Goal: Task Accomplishment & Management: Use online tool/utility

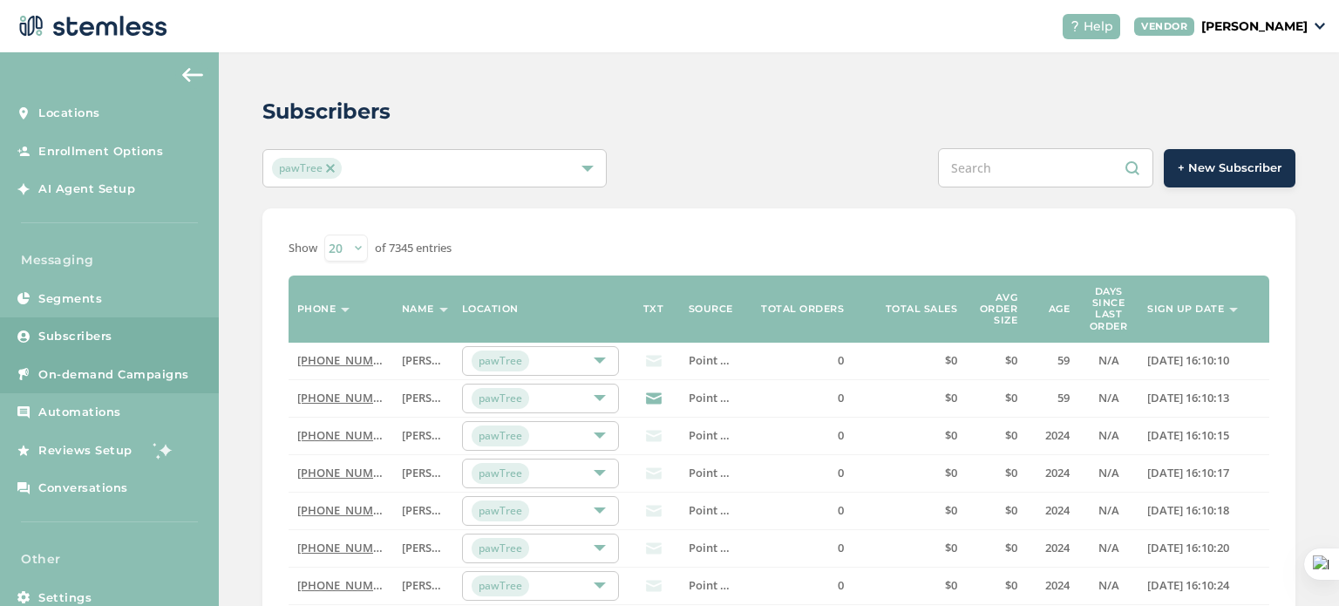
click at [87, 379] on span "On-demand Campaigns" at bounding box center [113, 374] width 151 height 17
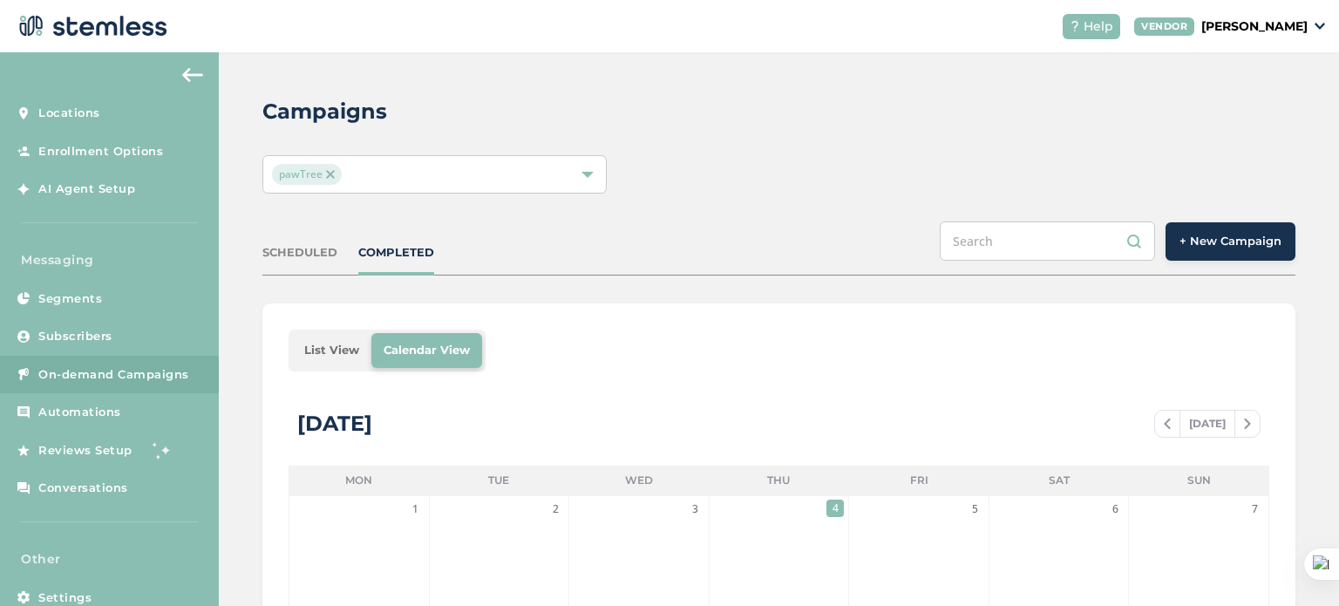
click at [1204, 248] on span "+ New Campaign" at bounding box center [1230, 241] width 102 height 17
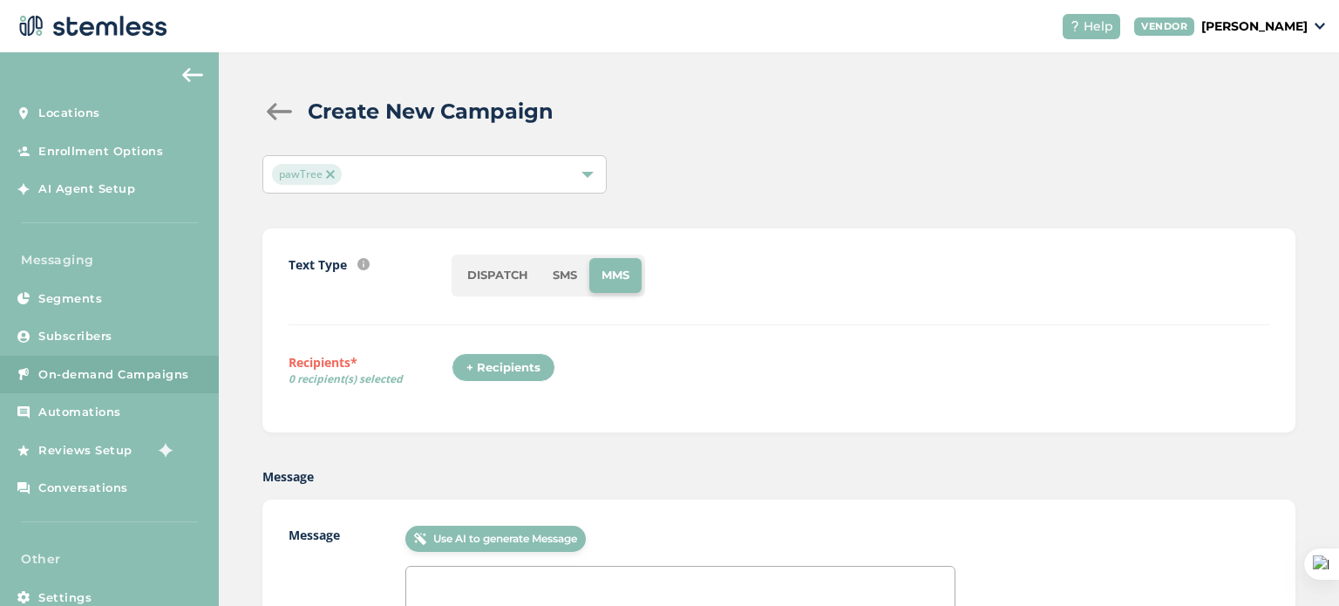
click at [559, 275] on li "SMS" at bounding box center [564, 275] width 49 height 35
click at [490, 364] on div "+ Recipients" at bounding box center [503, 368] width 104 height 30
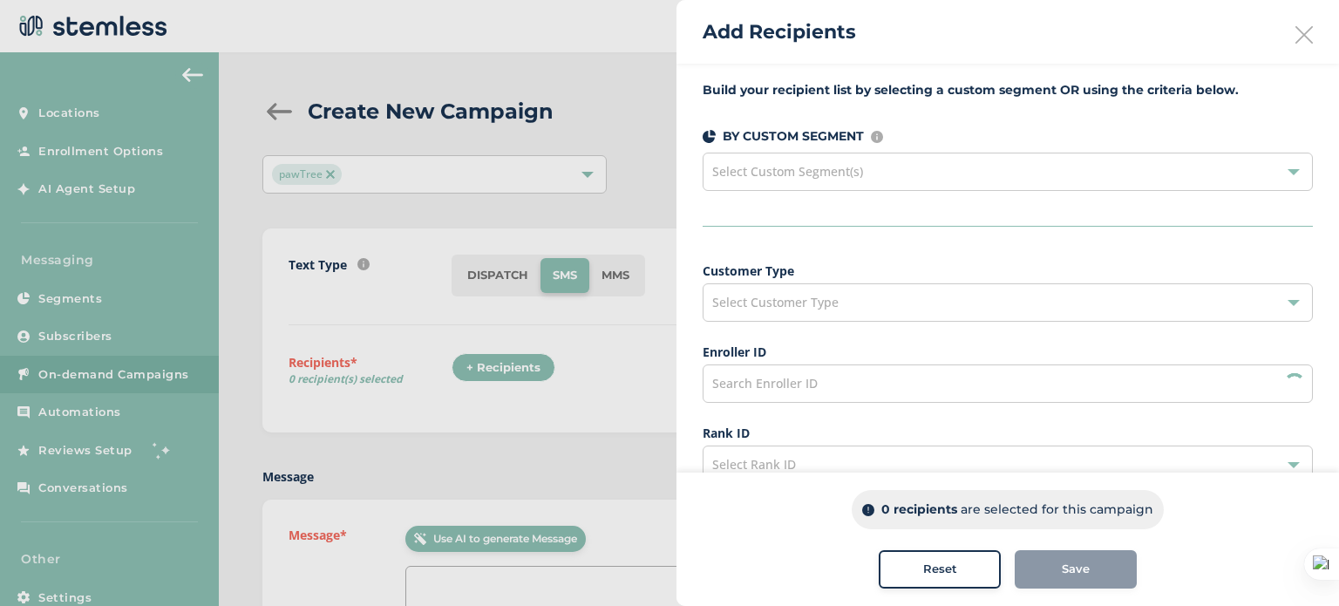
click at [878, 174] on div "Select Custom Segment(s)" at bounding box center [1007, 172] width 610 height 38
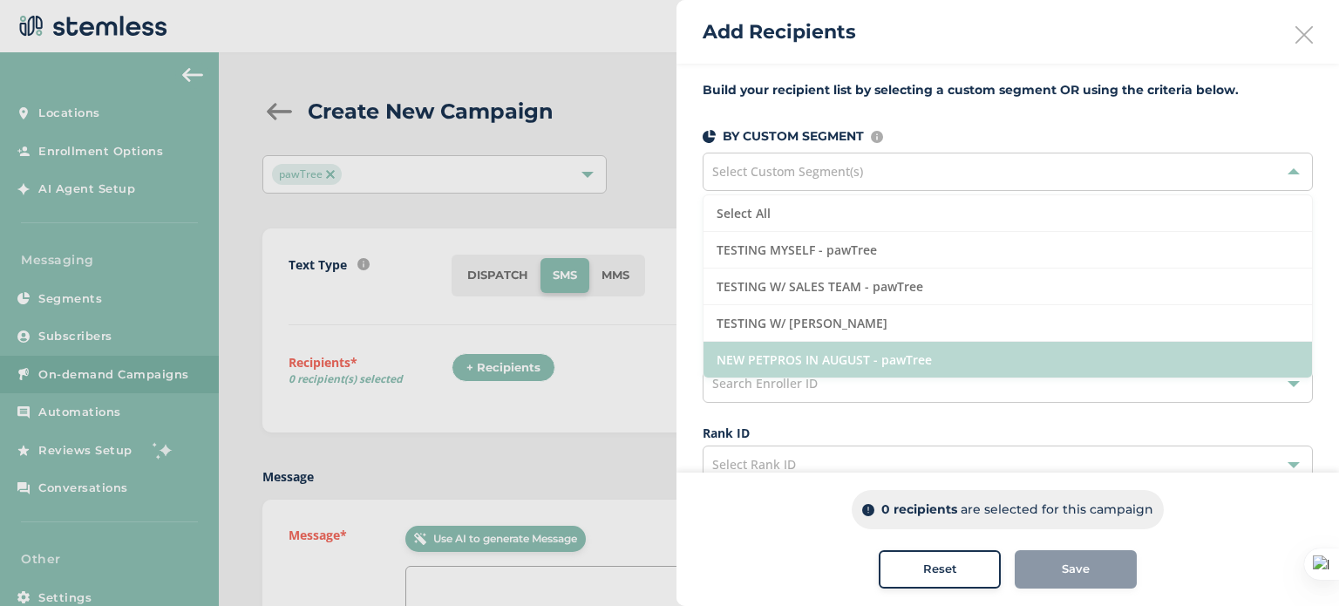
click at [821, 366] on li "NEW PETPROS IN AUGUST - pawTree" at bounding box center [1007, 360] width 608 height 36
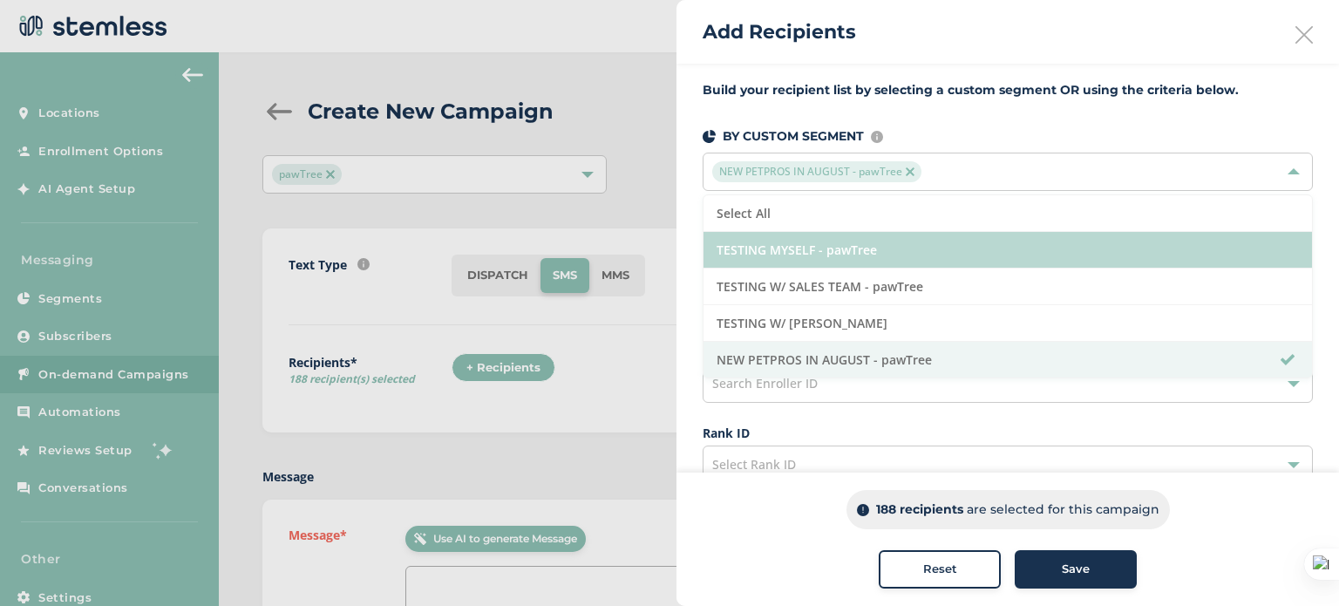
click at [821, 245] on li "TESTING MYSELF - pawTree" at bounding box center [1007, 250] width 608 height 37
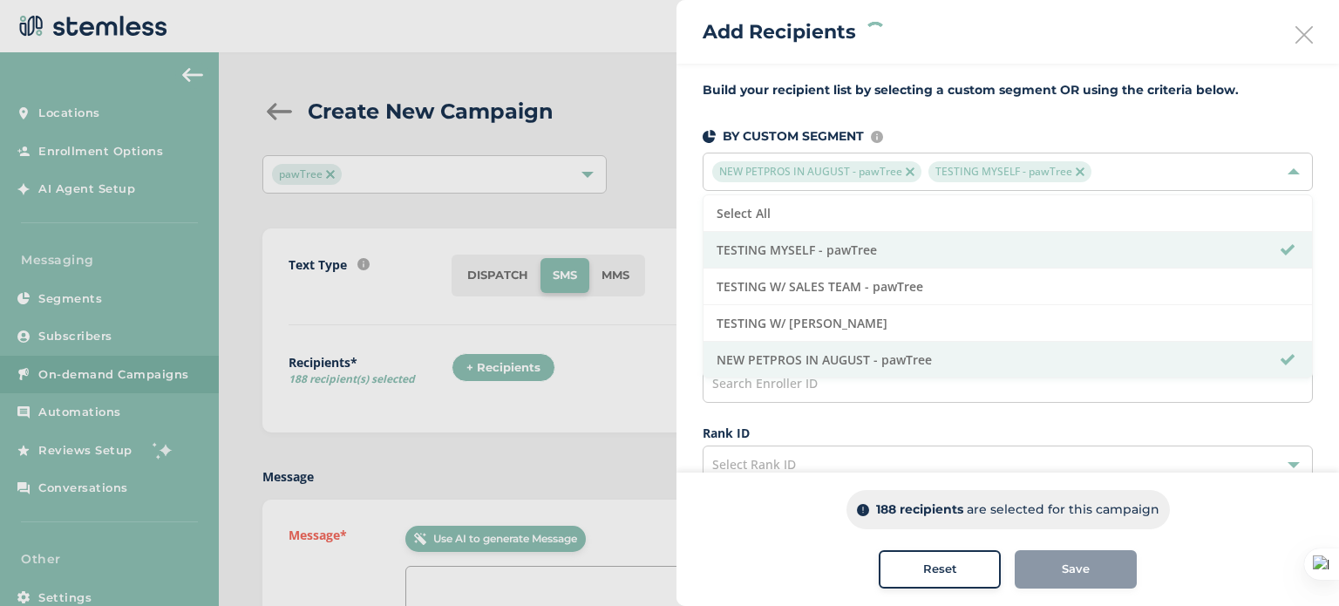
click at [905, 173] on img at bounding box center [909, 171] width 9 height 9
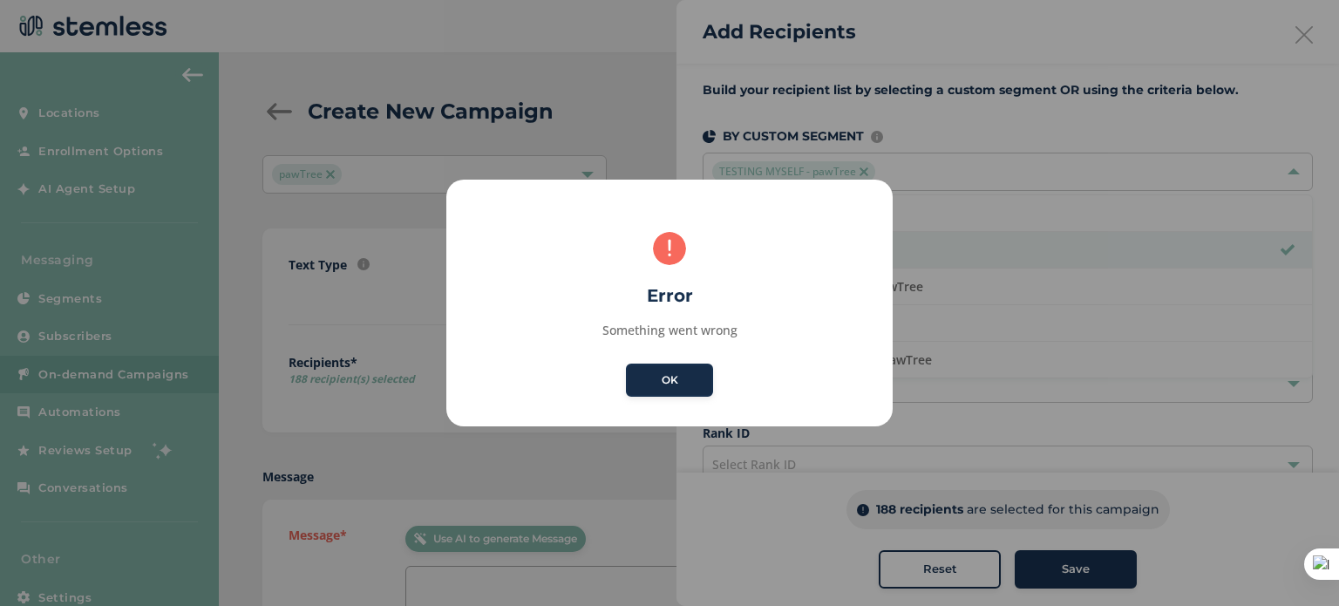
click at [680, 387] on button "OK" at bounding box center [669, 379] width 87 height 33
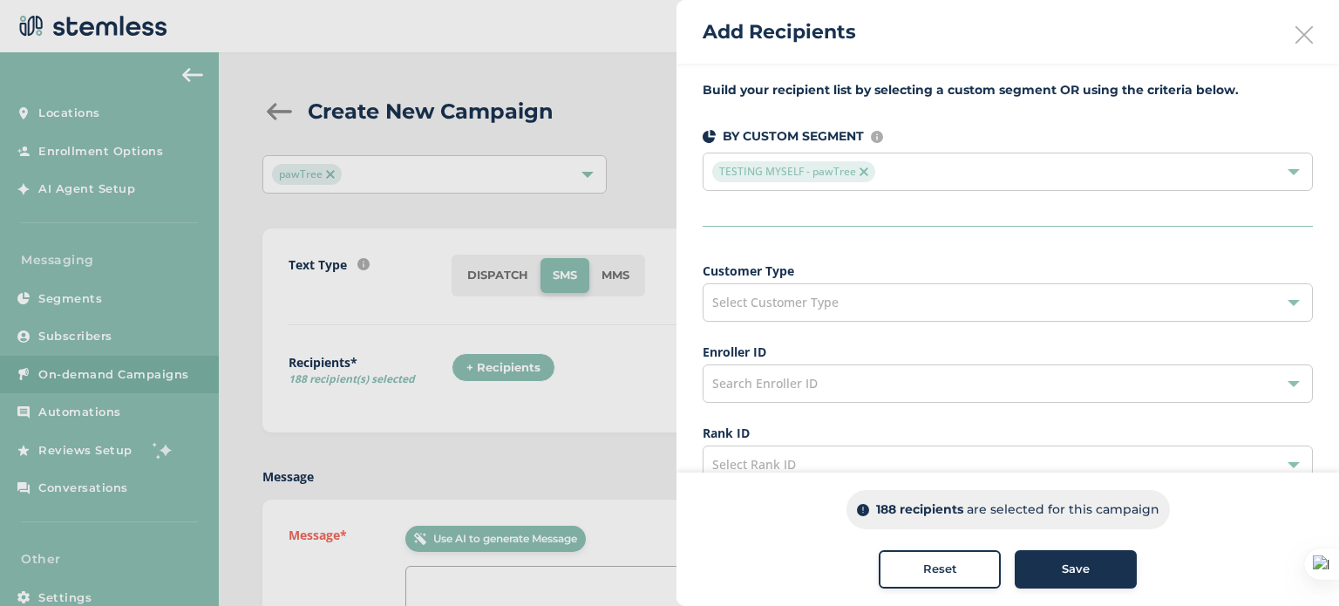
click at [899, 174] on div "TESTING MYSELF - pawTree" at bounding box center [998, 171] width 573 height 21
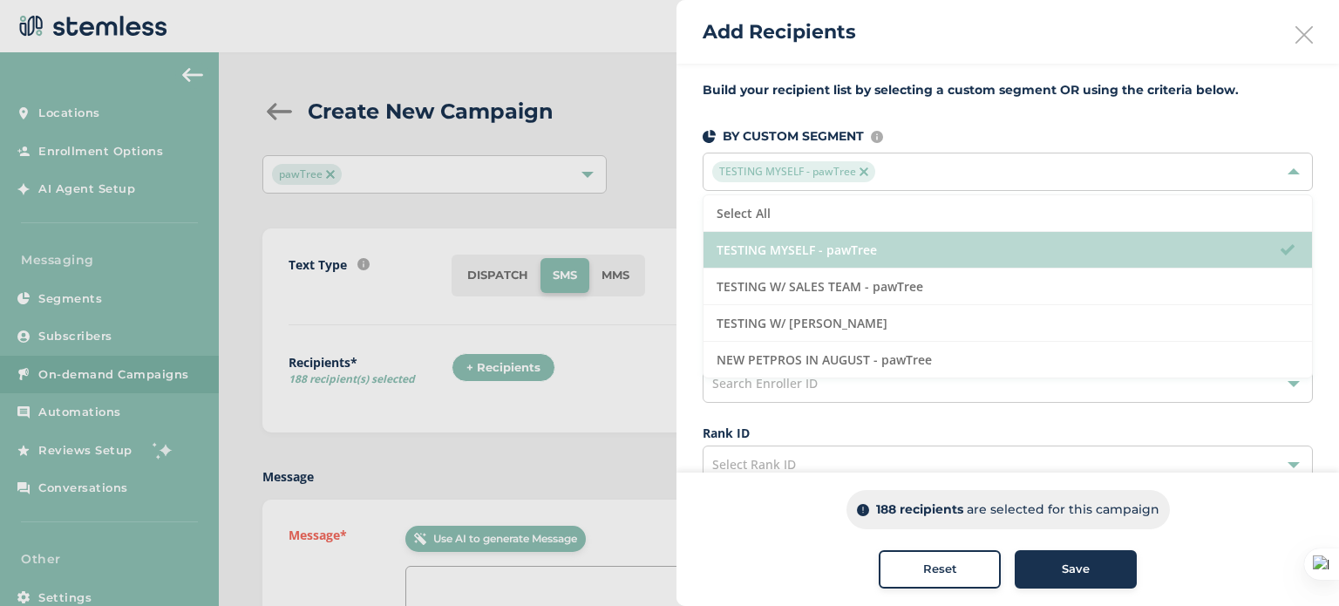
click at [840, 254] on li "TESTING MYSELF - pawTree" at bounding box center [1007, 250] width 608 height 37
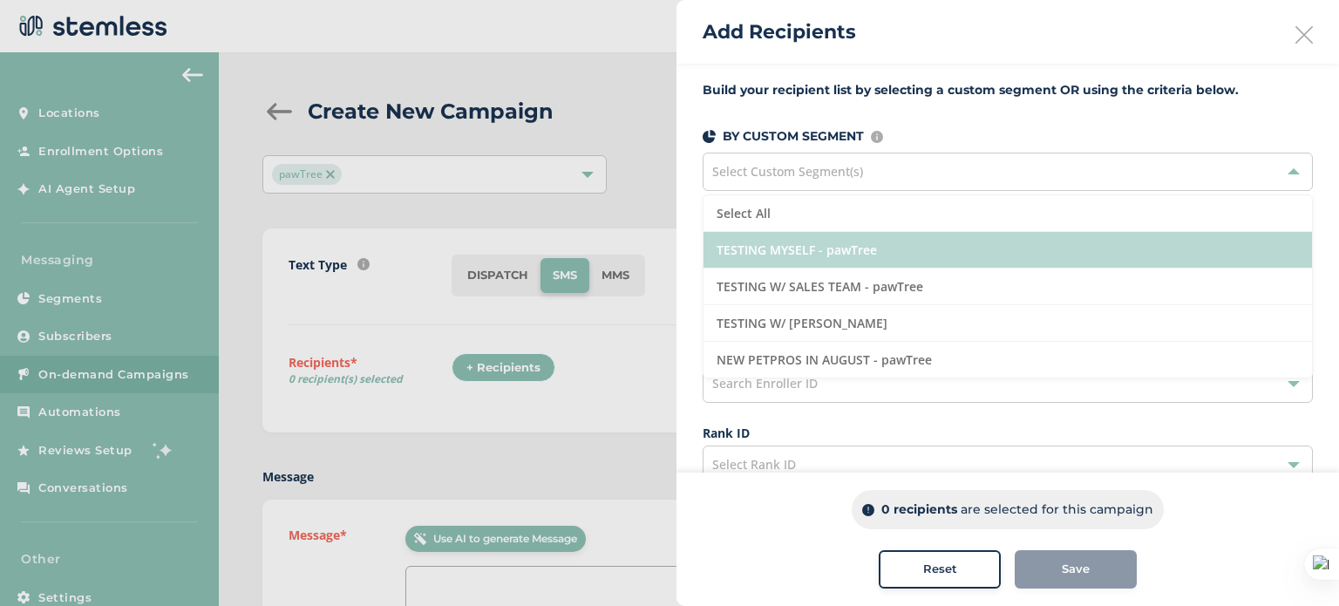
click at [840, 254] on li "TESTING MYSELF - pawTree" at bounding box center [1007, 250] width 608 height 37
